Goal: Task Accomplishment & Management: Complete application form

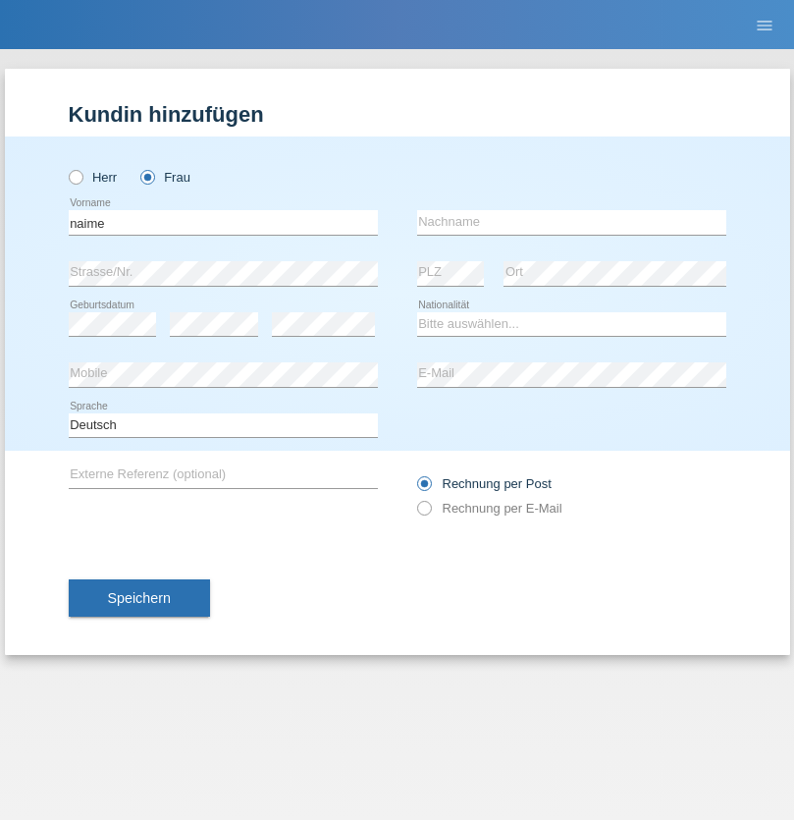
type input "naime"
click at [571, 222] on input "text" at bounding box center [571, 222] width 309 height 25
type input "llugiqi"
select select "CH"
radio input "true"
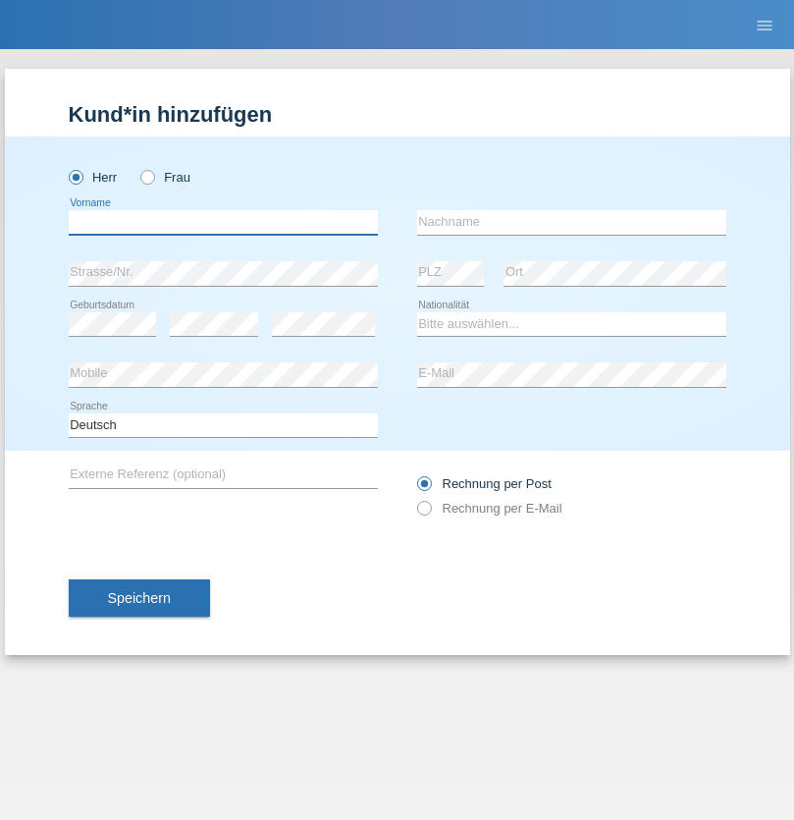
click at [223, 222] on input "text" at bounding box center [223, 222] width 309 height 25
type input "[PERSON_NAME]"
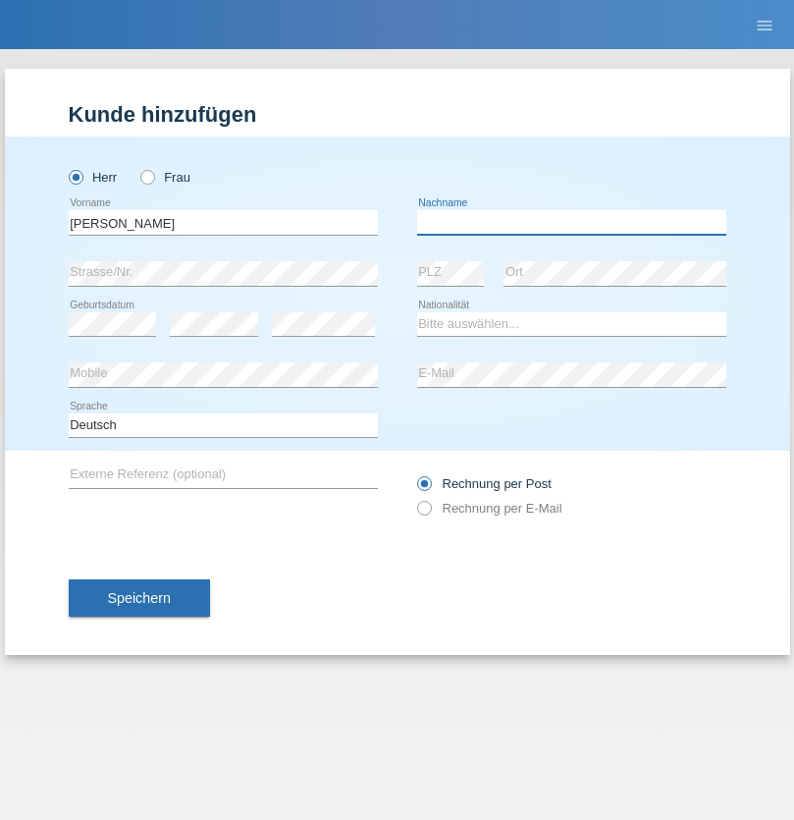
click at [571, 222] on input "text" at bounding box center [571, 222] width 309 height 25
type input "[PERSON_NAME]"
select select "PL"
select select "C"
select select "11"
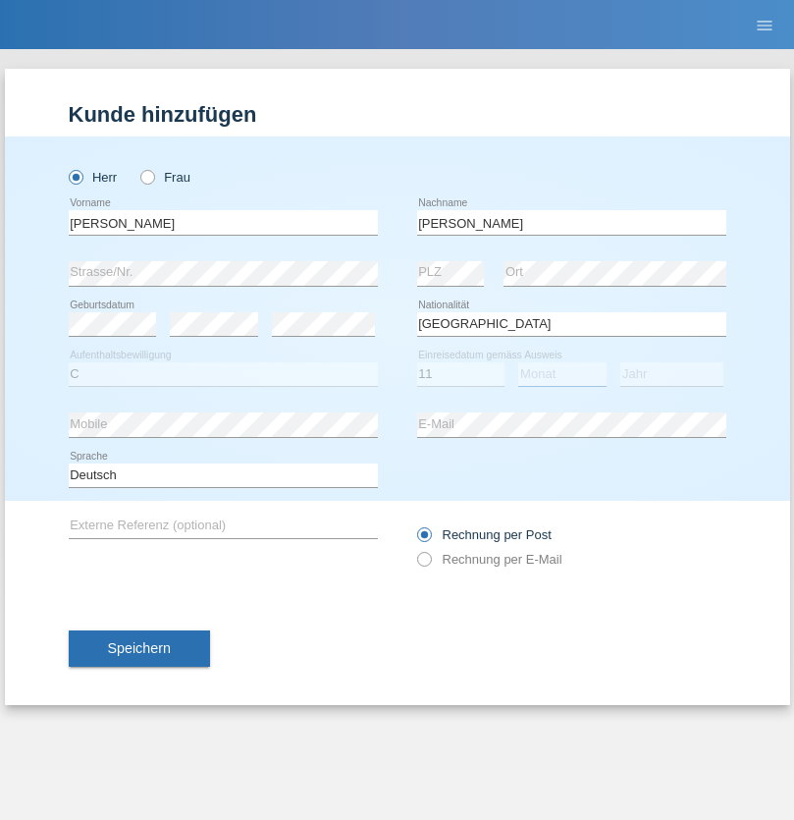
select select "01"
select select "2007"
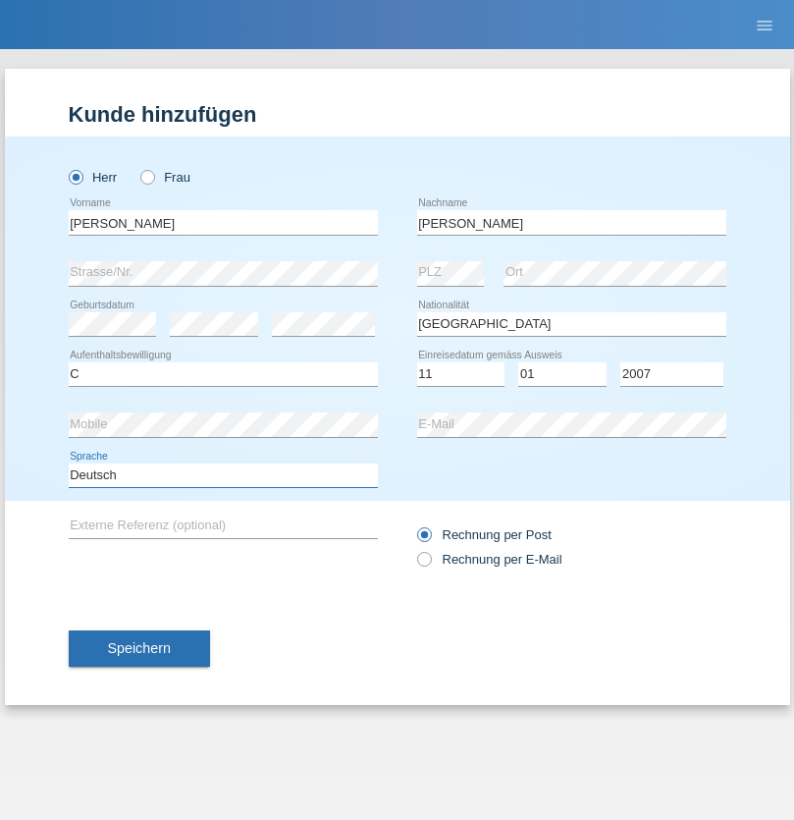
select select "en"
